Goal: Task Accomplishment & Management: Complete application form

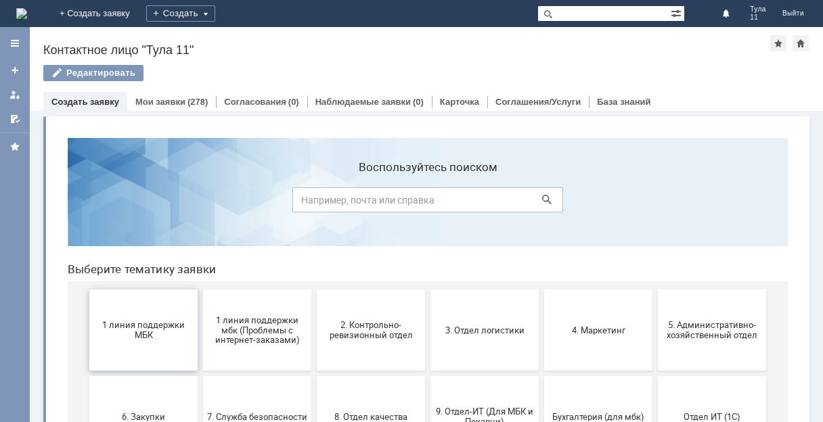
click at [106, 345] on button "1 линия поддержки МБК" at bounding box center [143, 330] width 108 height 81
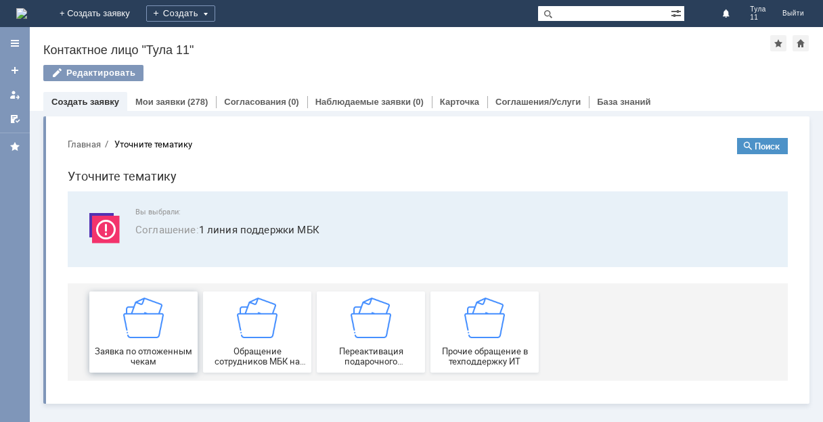
click at [120, 324] on div "Заявка по отложенным чекам" at bounding box center [143, 332] width 100 height 69
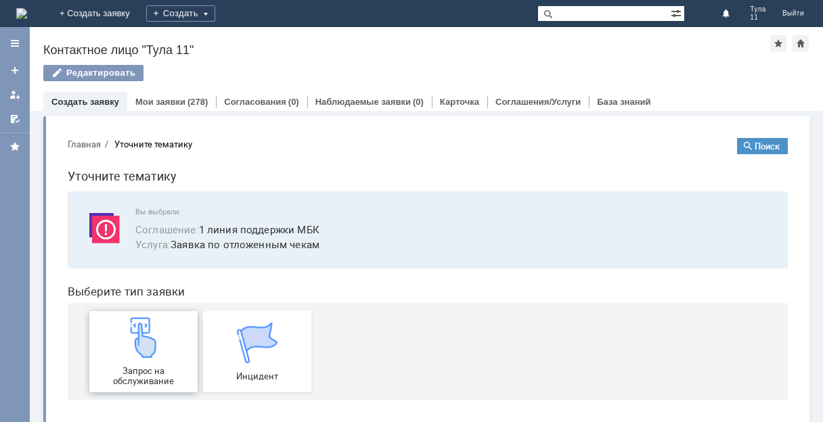
click at [154, 340] on img at bounding box center [143, 337] width 41 height 41
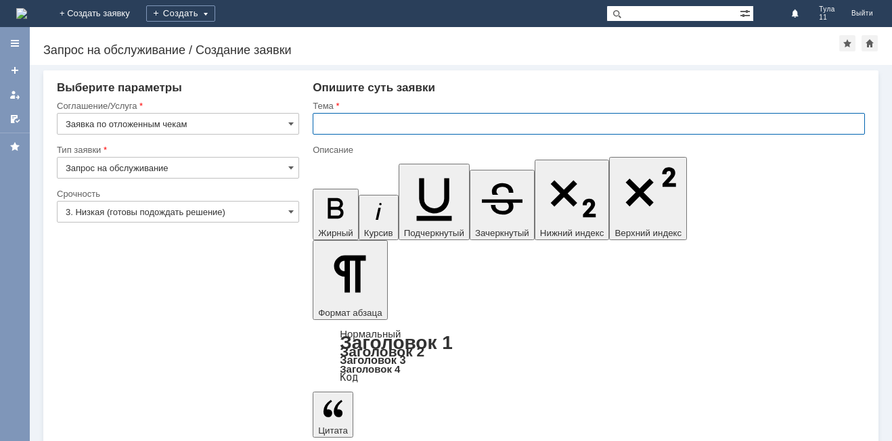
click at [501, 122] on input "text" at bounding box center [589, 124] width 552 height 22
type input "З"
type input "МБК Тула11, отложенные чеки"
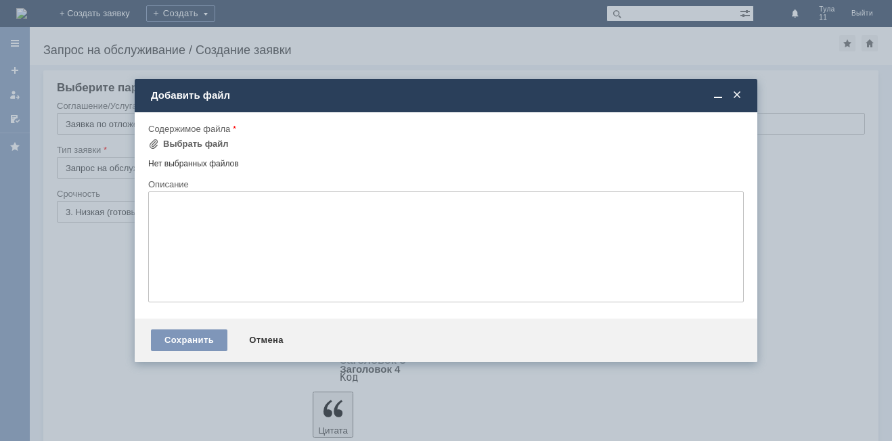
click at [214, 131] on div "Содержимое файла" at bounding box center [444, 128] width 593 height 9
click at [206, 147] on div "Выбрать файл" at bounding box center [196, 144] width 66 height 11
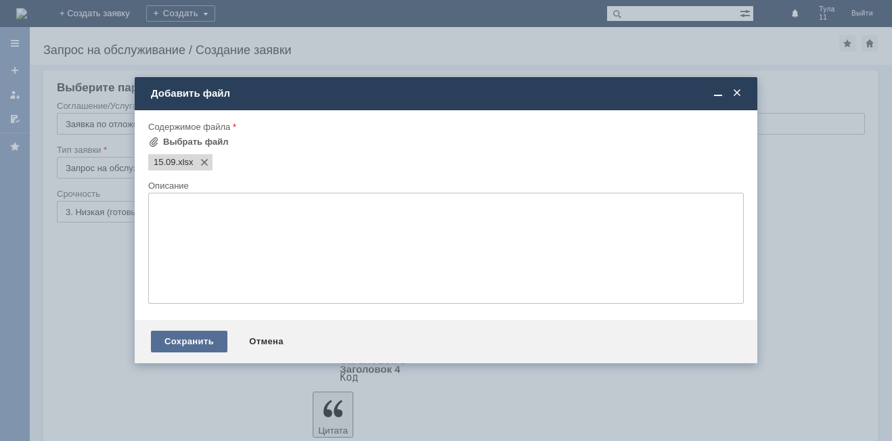
click at [222, 340] on div "Сохранить" at bounding box center [189, 342] width 76 height 22
